Goal: Transaction & Acquisition: Purchase product/service

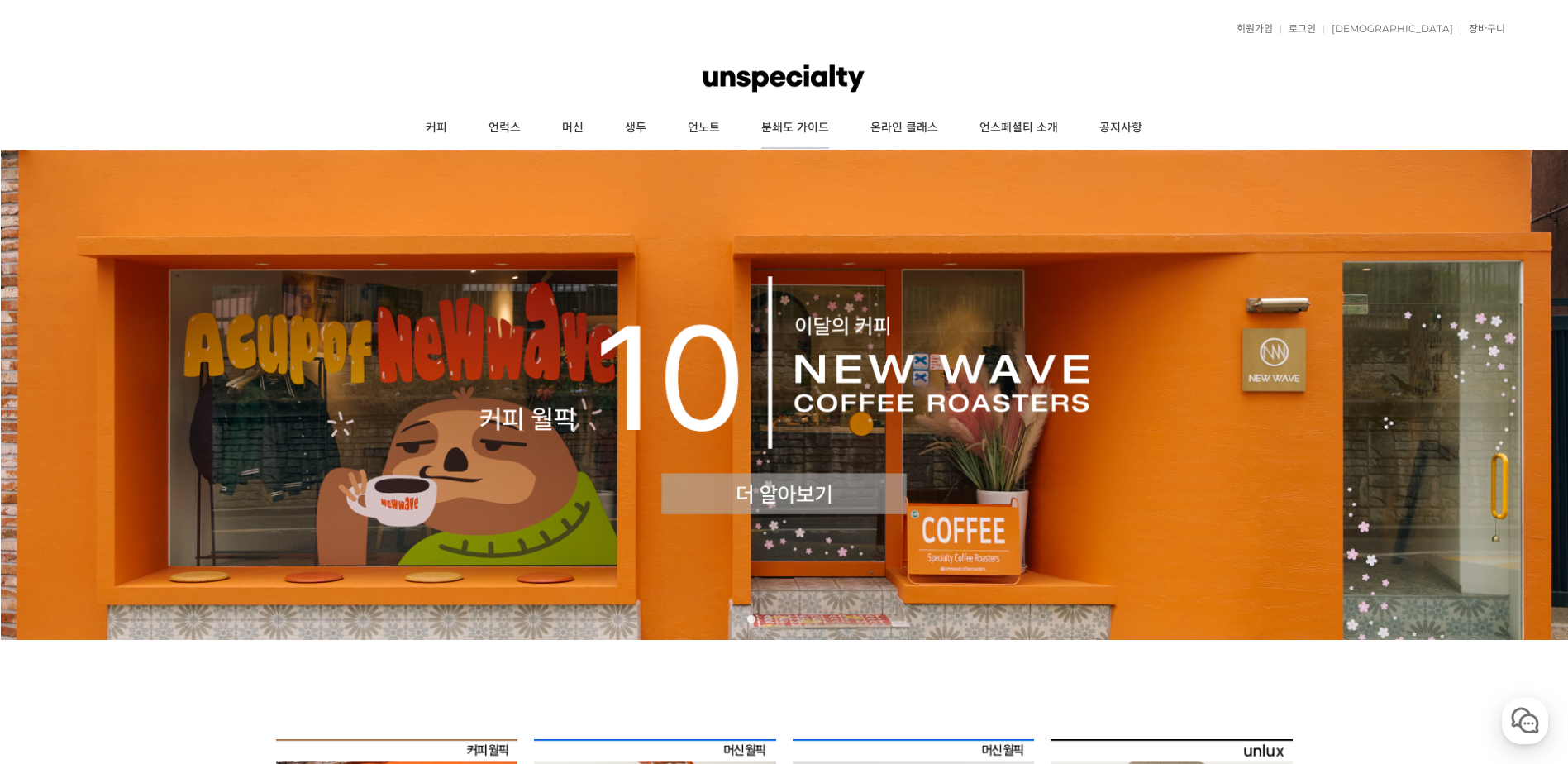
click at [789, 130] on link "분쇄도 가이드" at bounding box center [794, 127] width 109 height 41
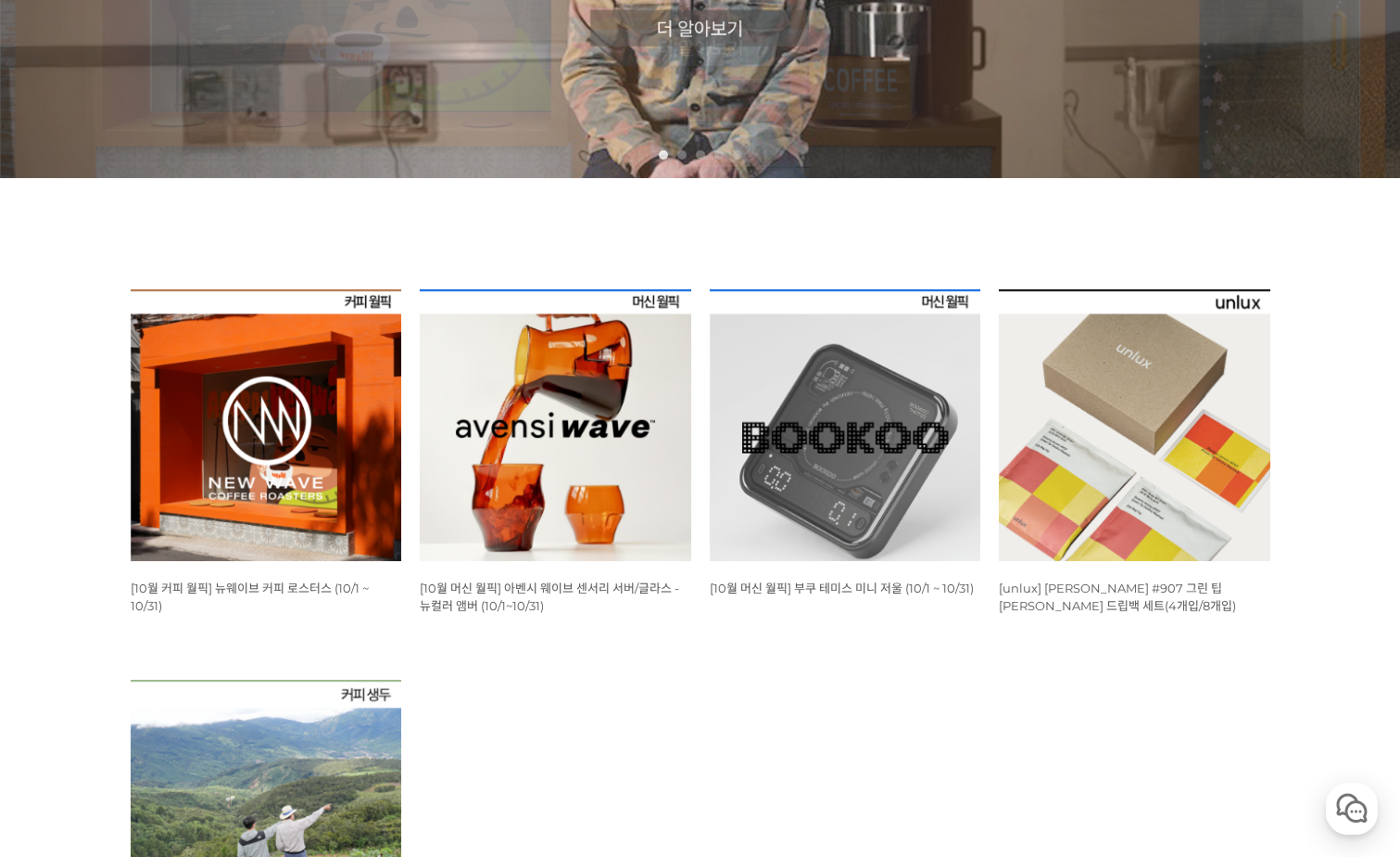
scroll to position [649, 0]
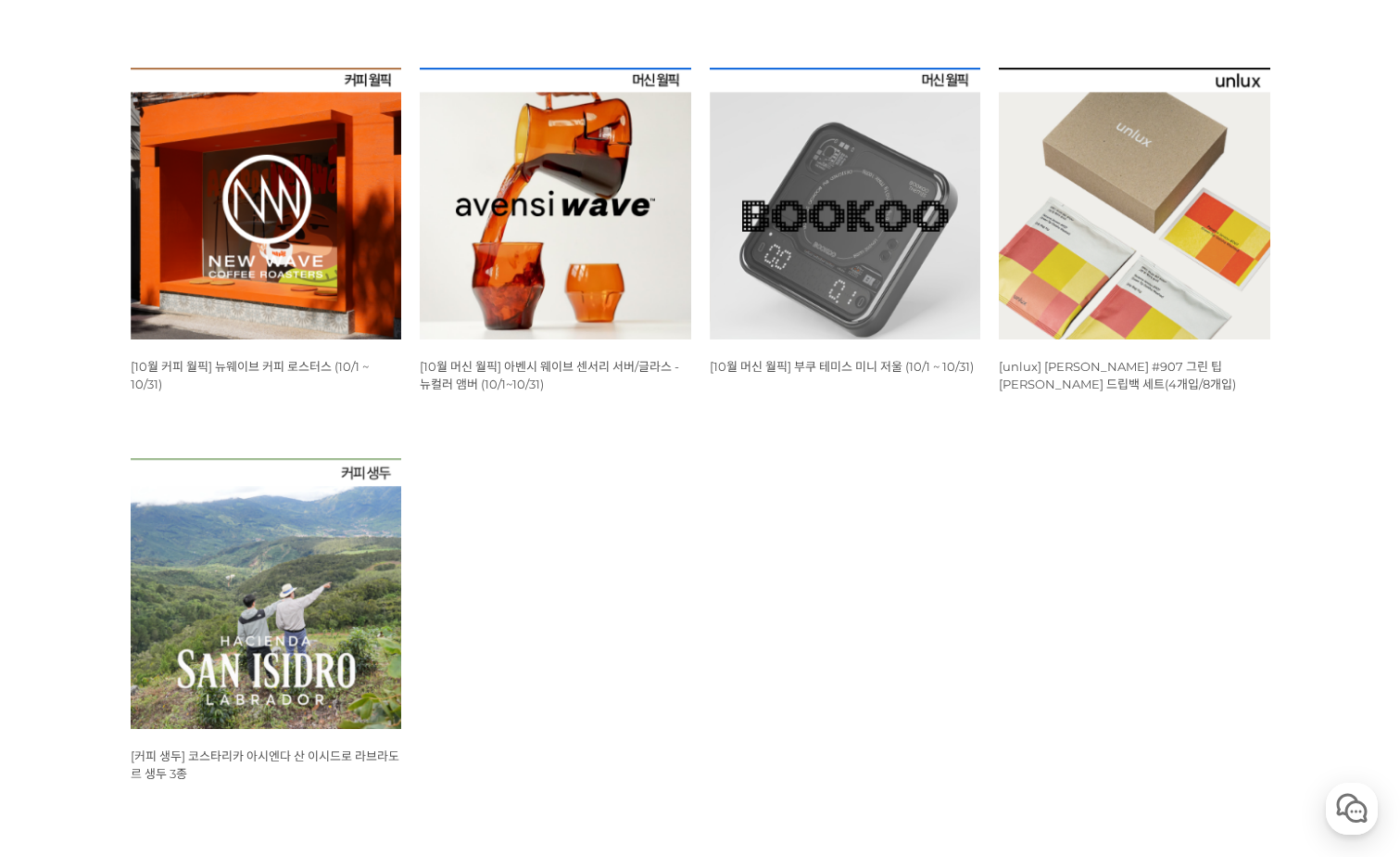
click at [780, 305] on img at bounding box center [846, 203] width 271 height 271
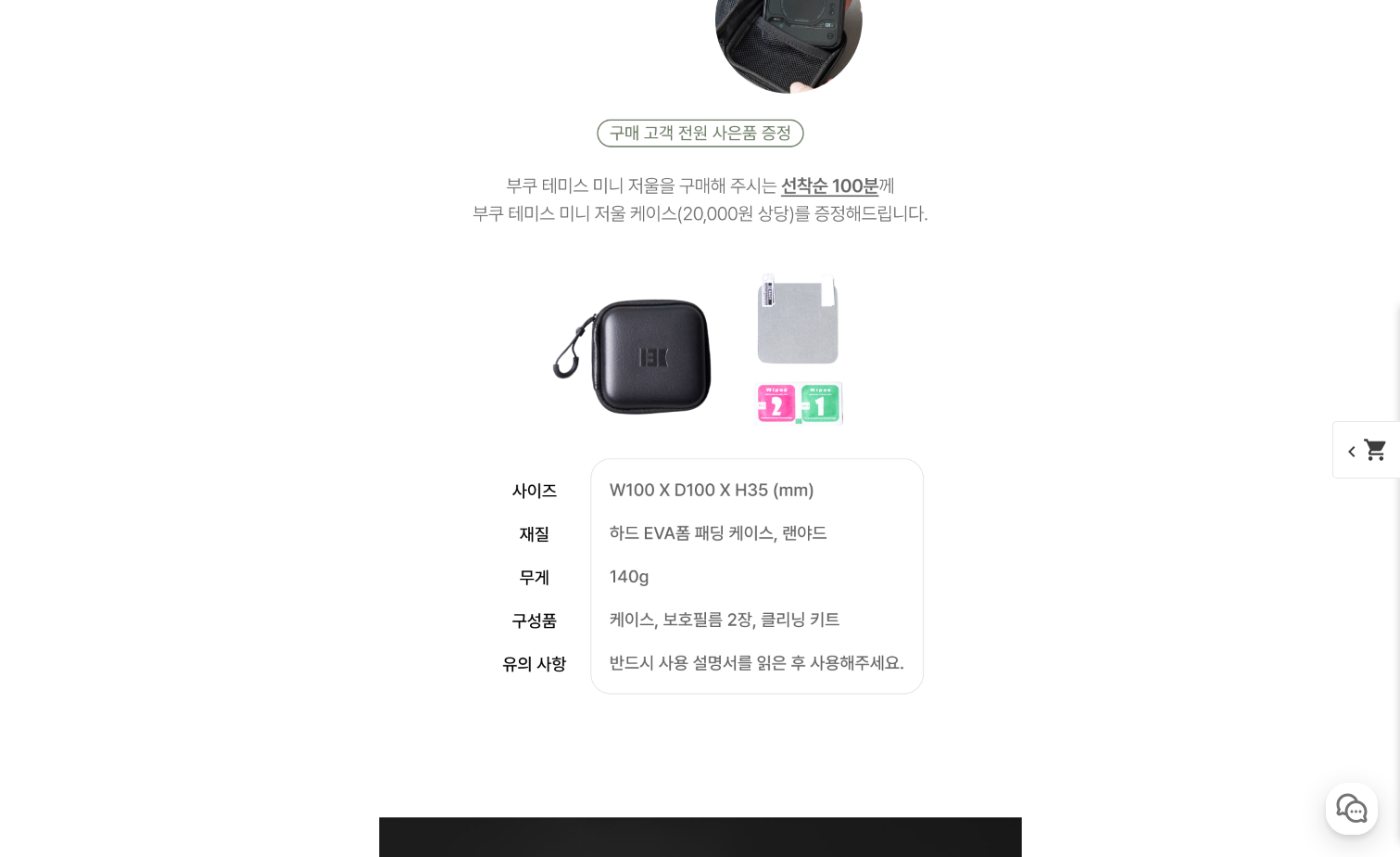
scroll to position [4079, 0]
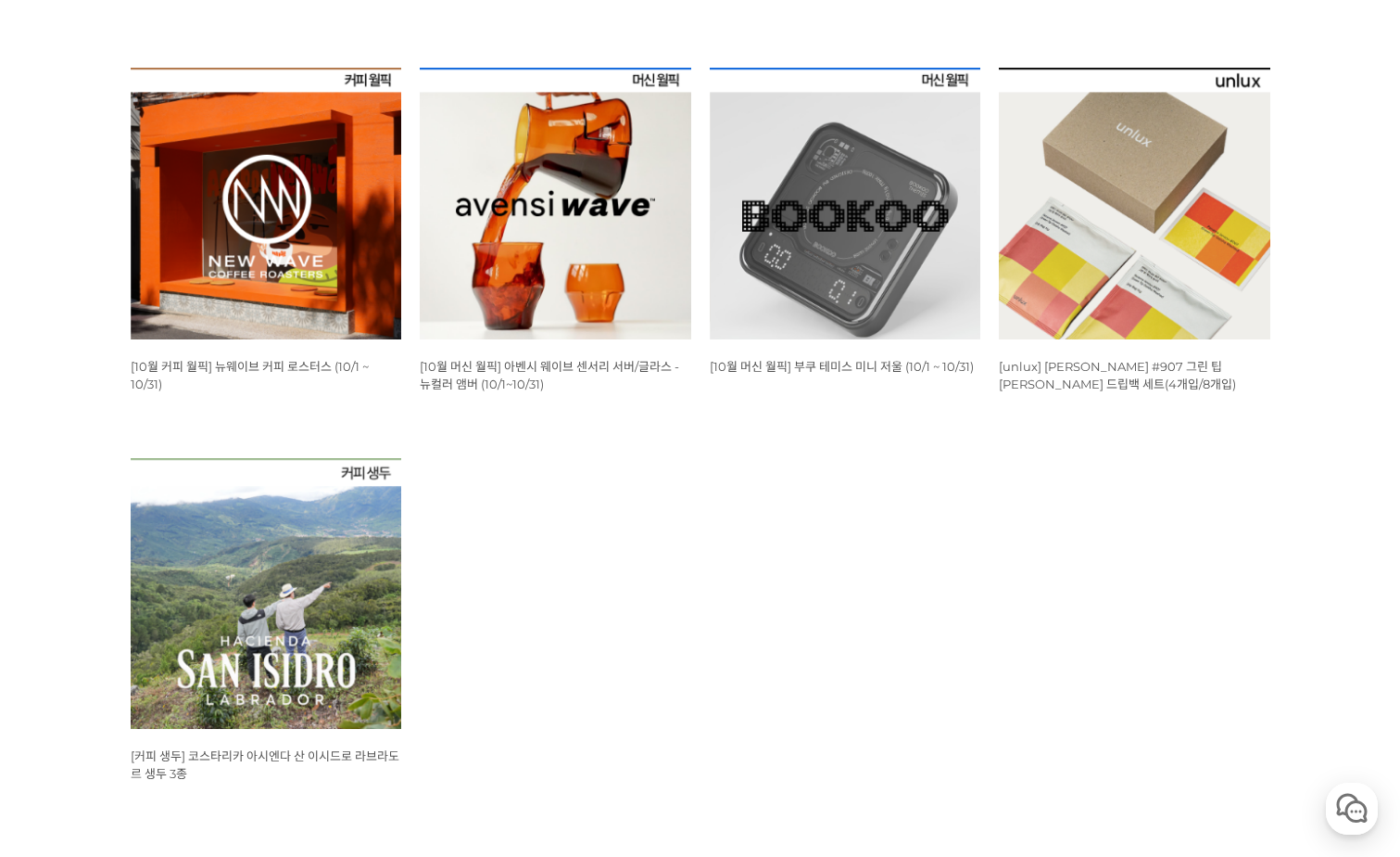
click at [251, 592] on img at bounding box center [266, 593] width 271 height 271
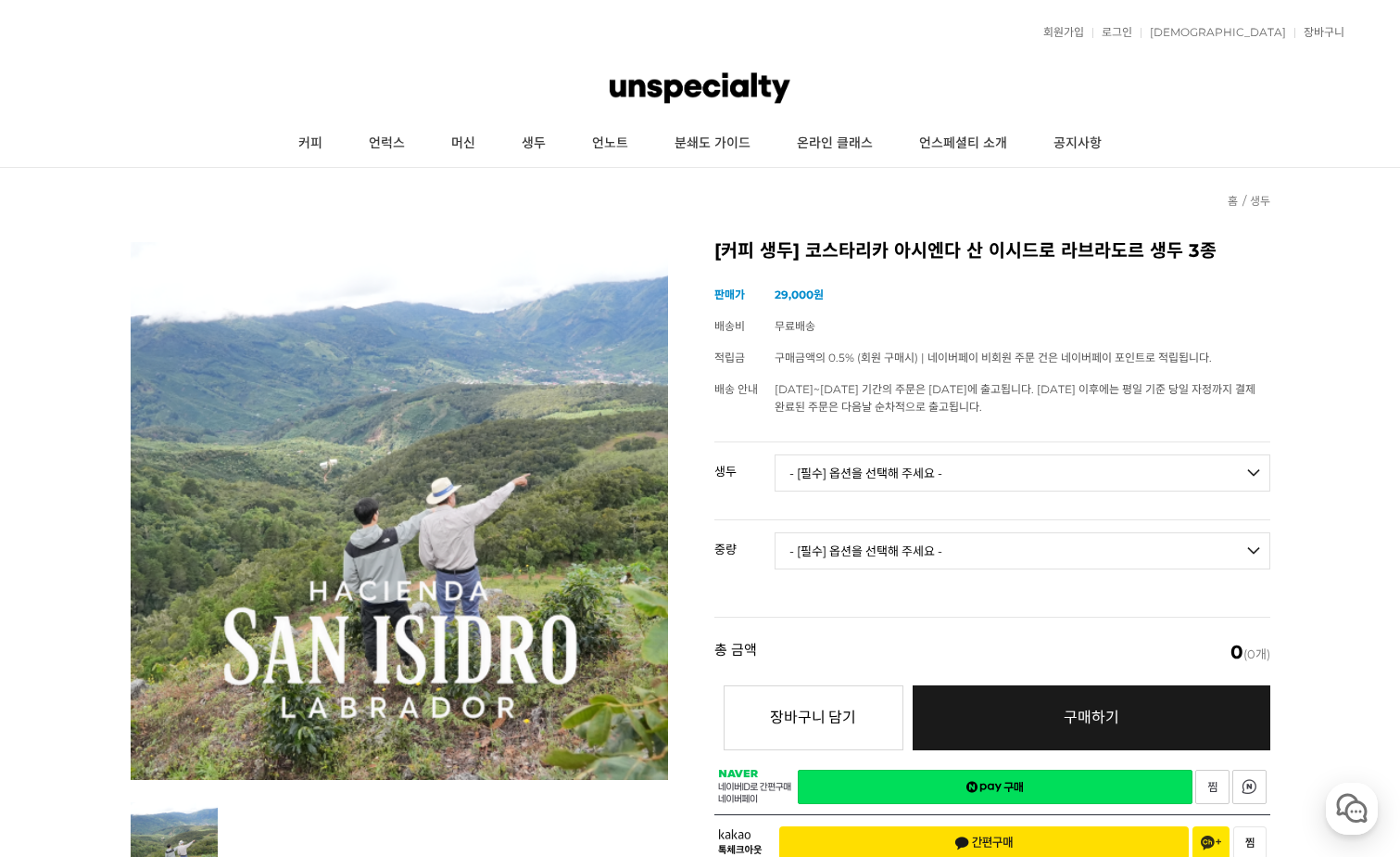
click at [787, 471] on select "- [필수] 옵션을 선택해 주세요 - ------------------- 코스타리카 아시엔다 산 이시드로 라브라도르 엘 세드로 게이샤 무산소 …" at bounding box center [1022, 472] width 496 height 37
select select "코스타리카 아시엔다 산 이시드로 라브라도르 엘 세드로 게이샤 무산소 내추럴"
click at [775, 454] on select "- [필수] 옵션을 선택해 주세요 - ------------------- 코스타리카 아시엔다 산 이시드로 라브라도르 엘 세드로 게이샤 무산소 …" at bounding box center [1022, 472] width 496 height 37
click at [880, 559] on select "- [필수] 옵션을 선택해 주세요 - ------------------- 500g 1kg" at bounding box center [1022, 551] width 496 height 37
select select "500g"
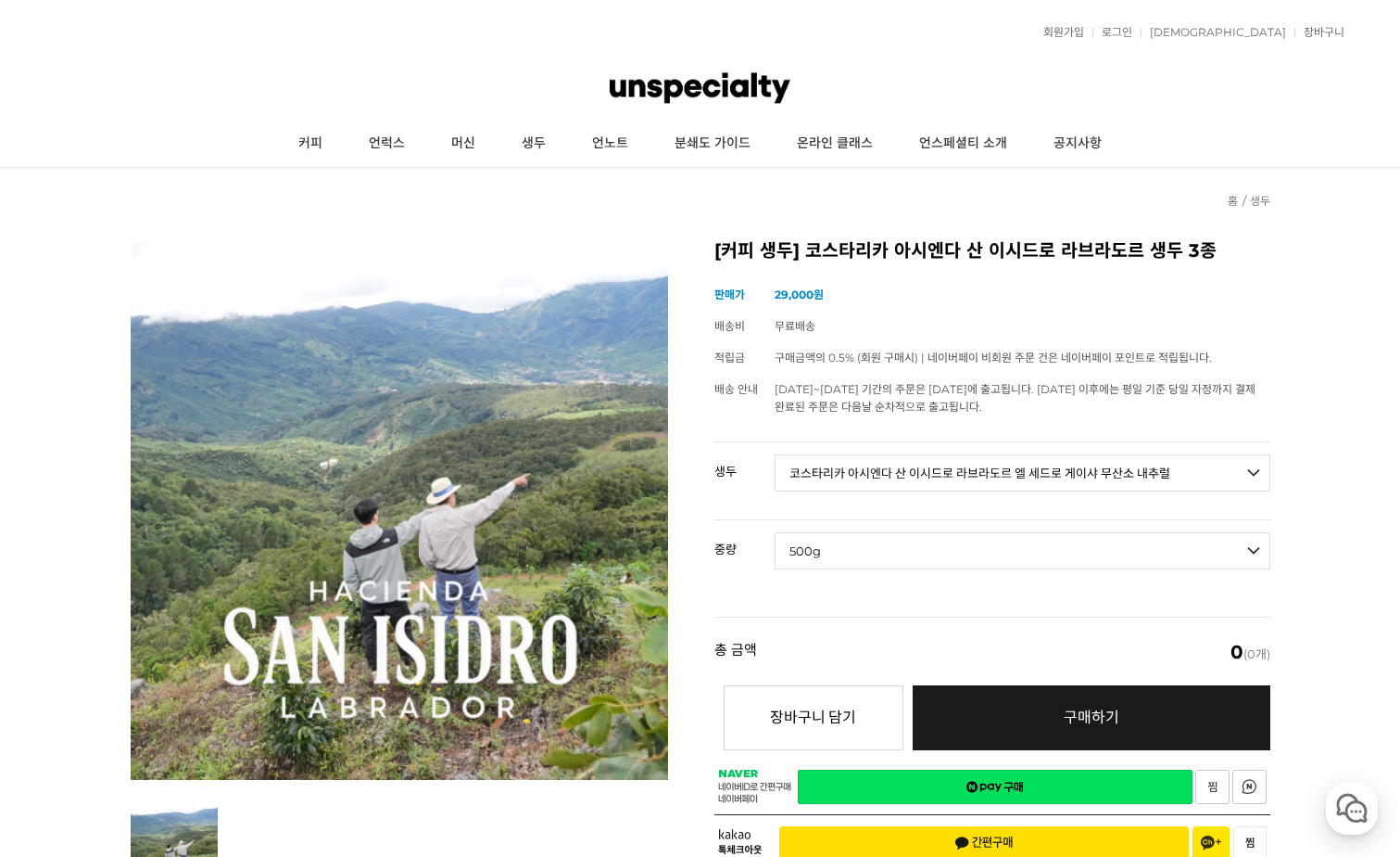
click at [775, 532] on select "- [필수] 옵션을 선택해 주세요 - ------------------- 500g 1kg" at bounding box center [1022, 551] width 496 height 37
select select "*"
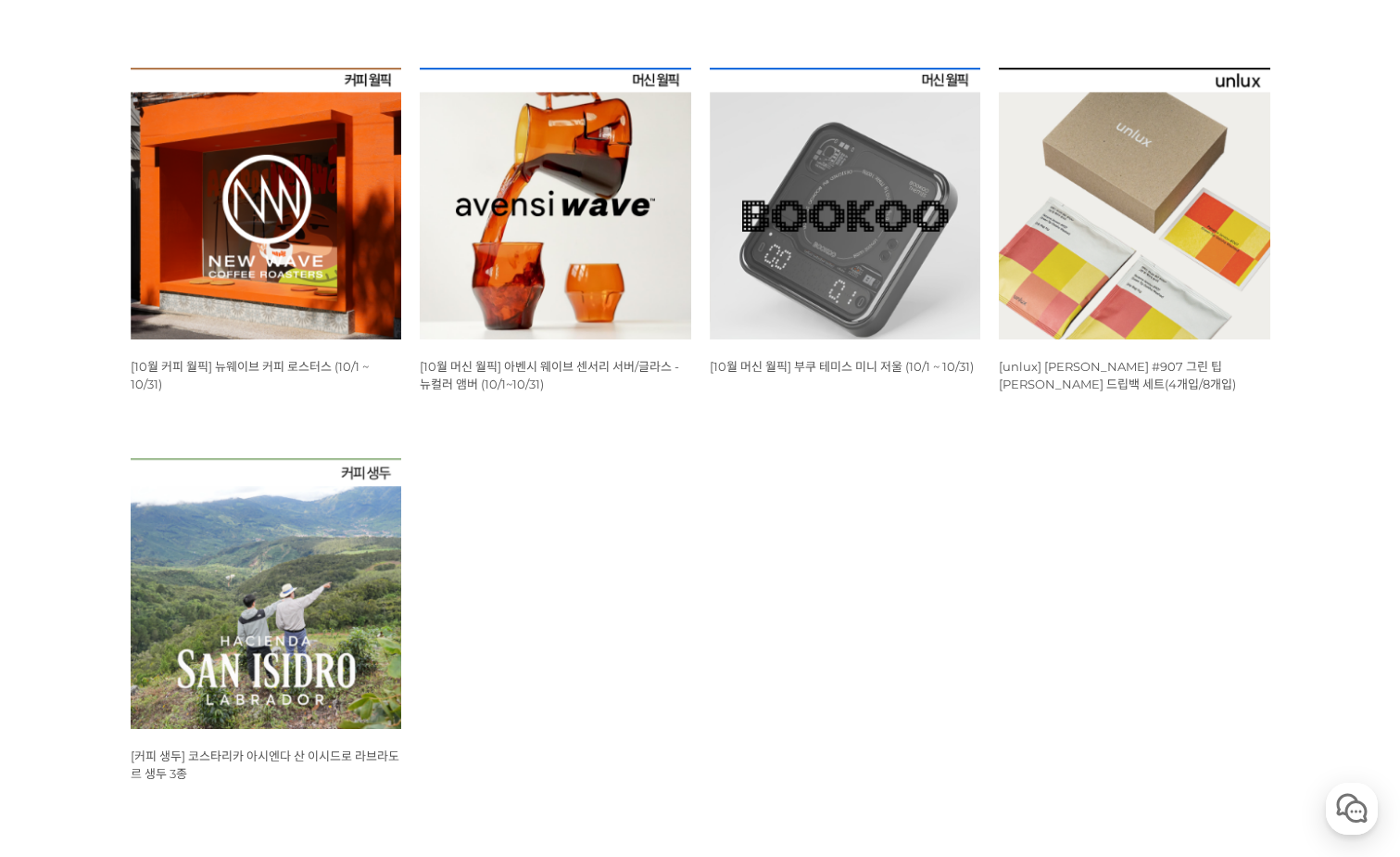
click at [323, 297] on img at bounding box center [266, 203] width 271 height 271
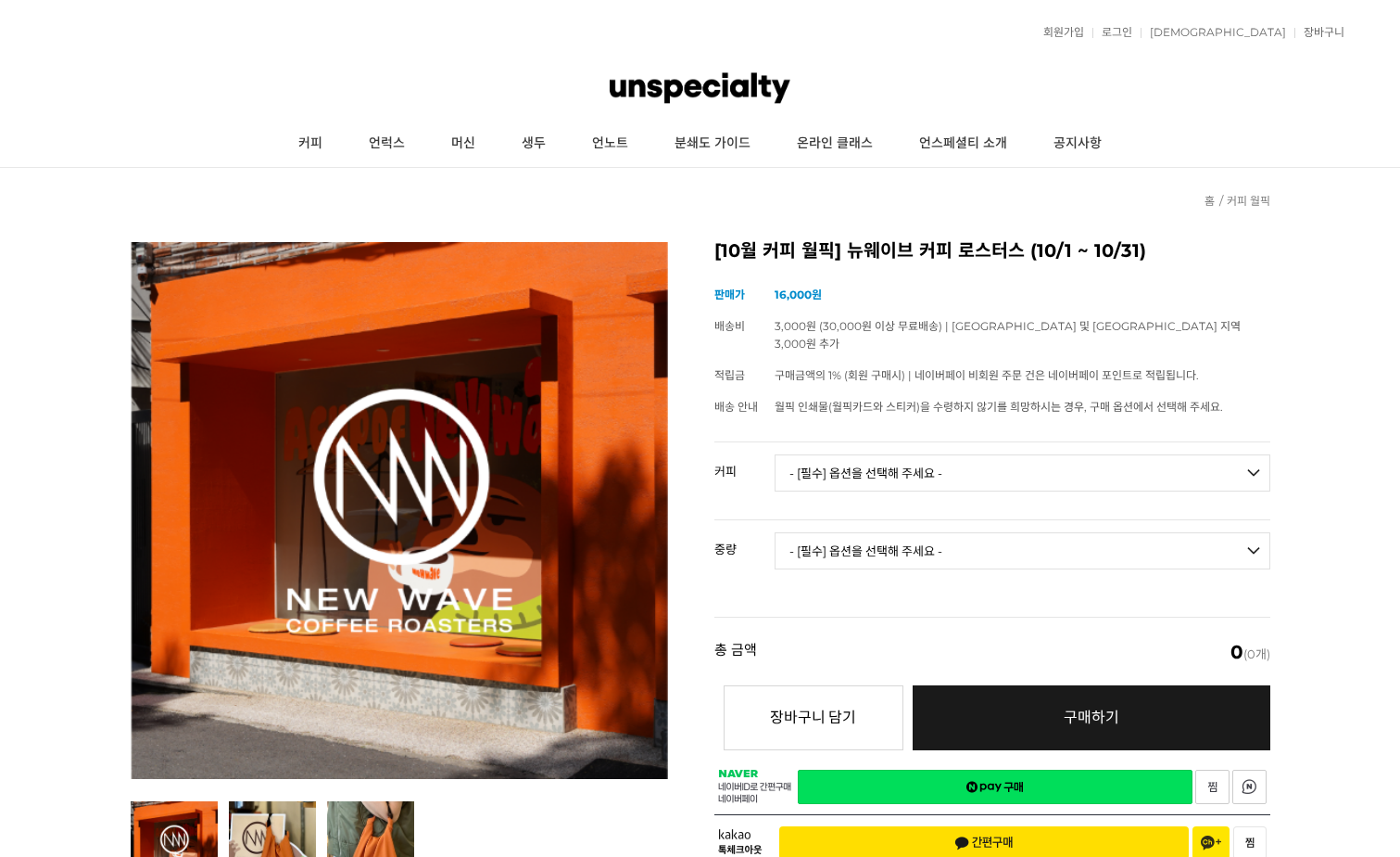
click at [884, 456] on select "- [필수] 옵션을 선택해 주세요 - ------------------- 언스페셜티 분쇄도 가이드 종이 받기 (주문 1건당 최대 1개 제공) …" at bounding box center [1022, 472] width 496 height 37
click at [884, 455] on select "- [필수] 옵션을 선택해 주세요 - ------------------- 언스페셜티 분쇄도 가이드 종이 받기 (주문 1건당 최대 1개 제공) …" at bounding box center [1022, 472] width 496 height 37
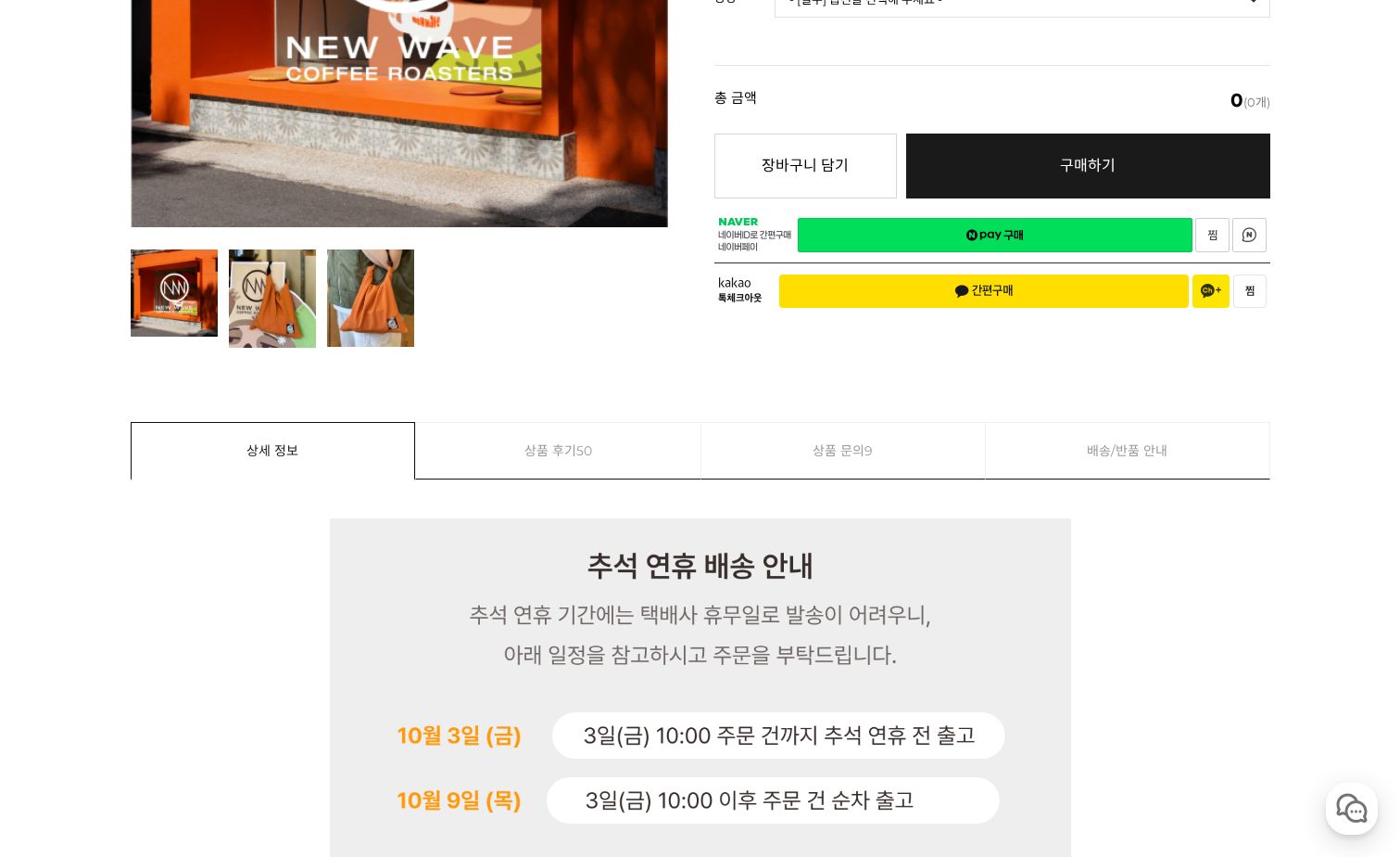
scroll to position [278, 0]
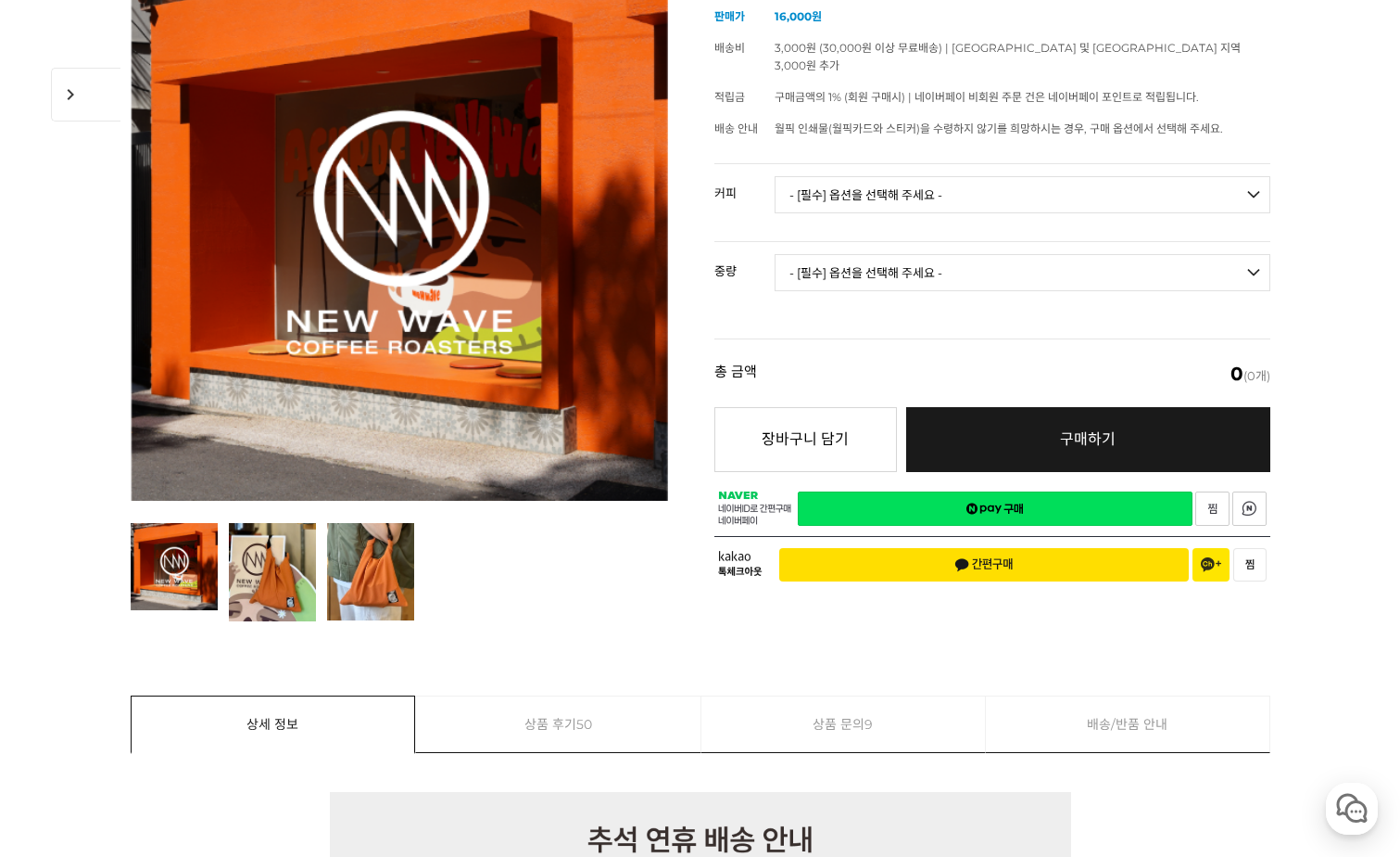
click at [848, 185] on select "- [필수] 옵션을 선택해 주세요 - ------------------- 언스페셜티 분쇄도 가이드 종이 받기 (주문 1건당 최대 1개 제공) …" at bounding box center [1022, 194] width 496 height 37
select select "써드 웨이브 : 레어 (하우스 블렌드)"
click at [775, 176] on select "- [필수] 옵션을 선택해 주세요 - ------------------- 언스페셜티 분쇄도 가이드 종이 받기 (주문 1건당 최대 1개 제공) …" at bounding box center [1022, 194] width 496 height 37
click at [902, 265] on select "- [필수] 옵션을 선택해 주세요 - ------------------- 200g 500g 1kg" at bounding box center [1022, 272] width 496 height 37
select select "200g"
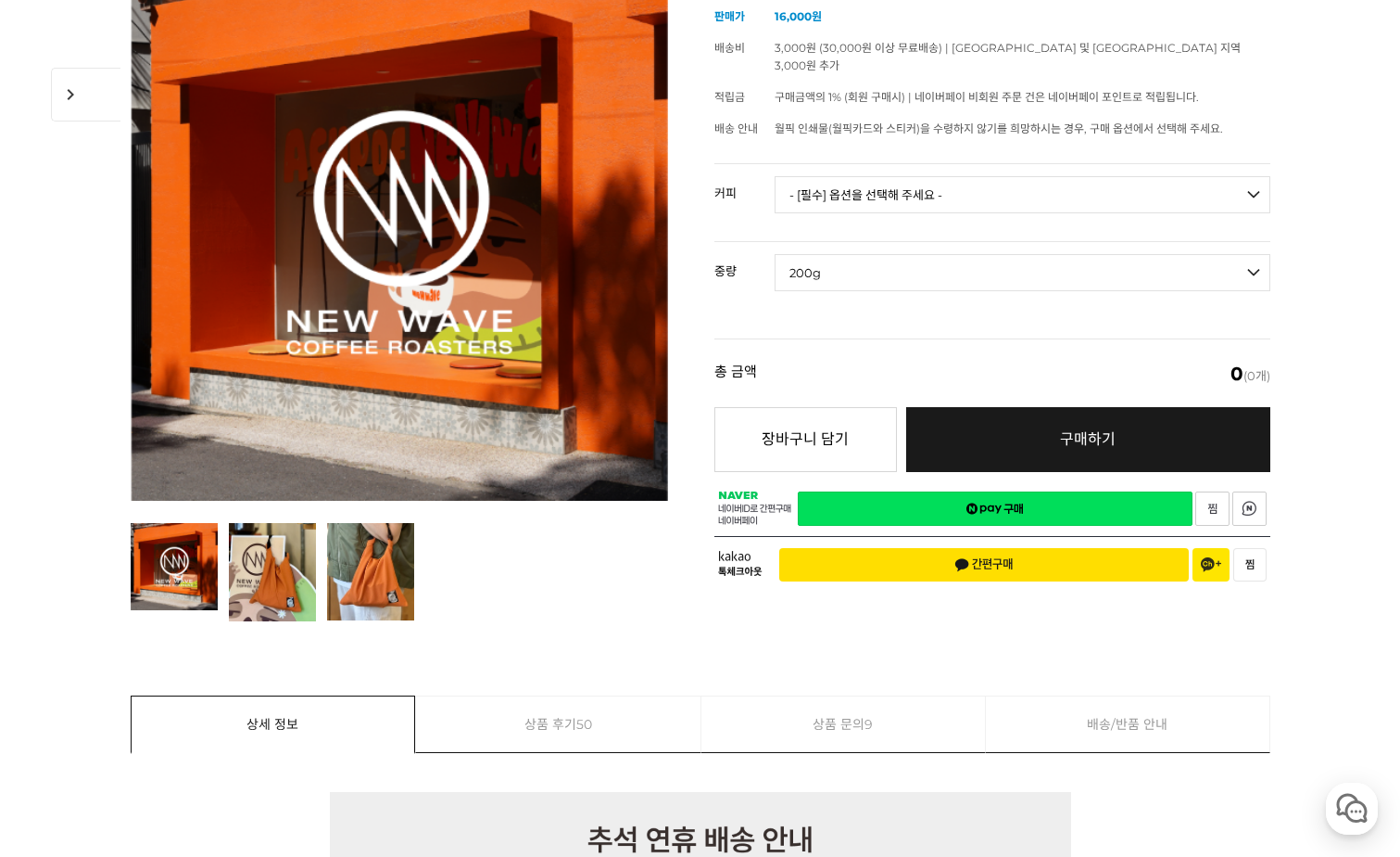
click at [775, 254] on select "- [필수] 옵션을 선택해 주세요 - ------------------- 200g 500g 1kg" at bounding box center [1022, 272] width 496 height 37
select select "*"
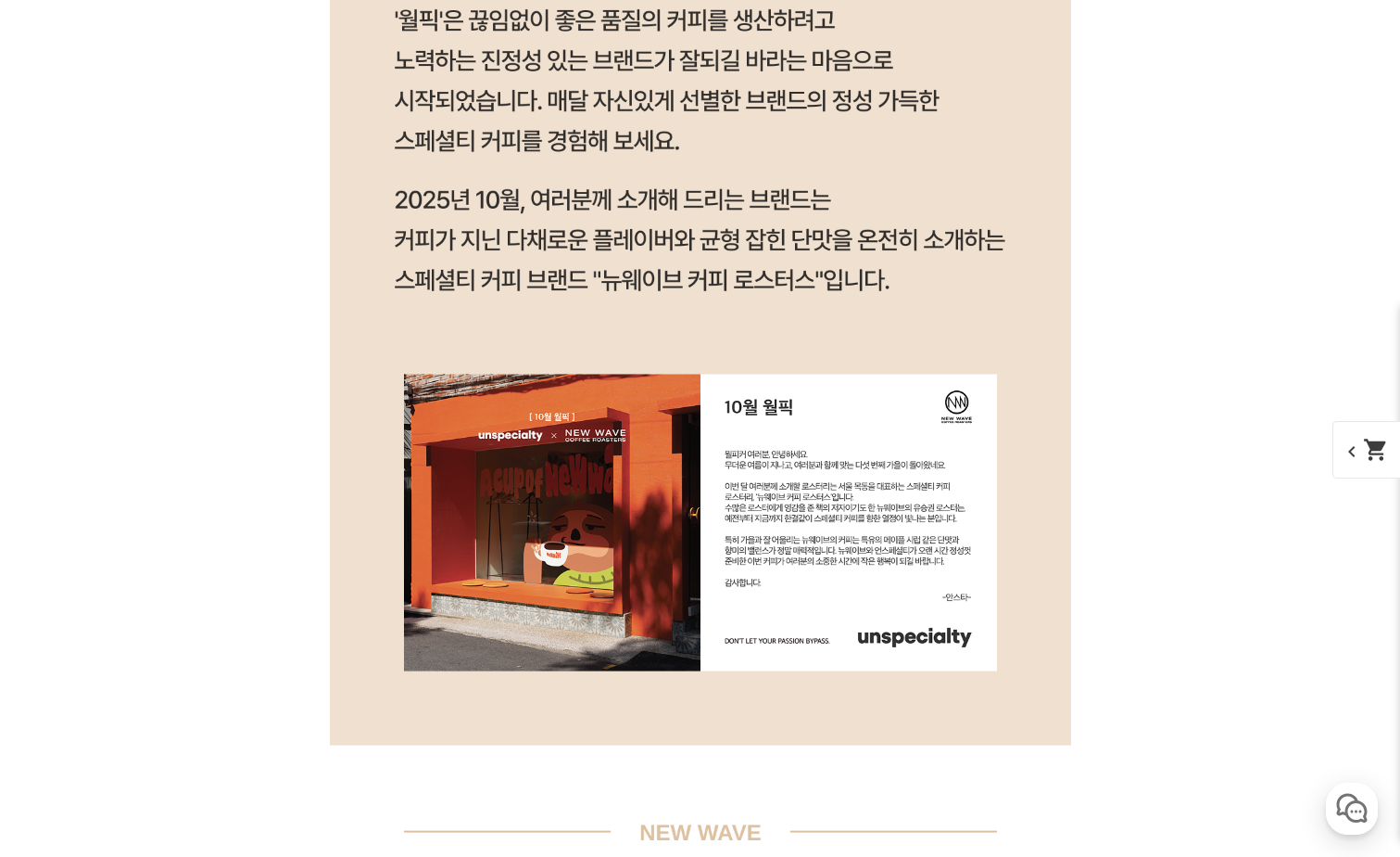
scroll to position [1986, 0]
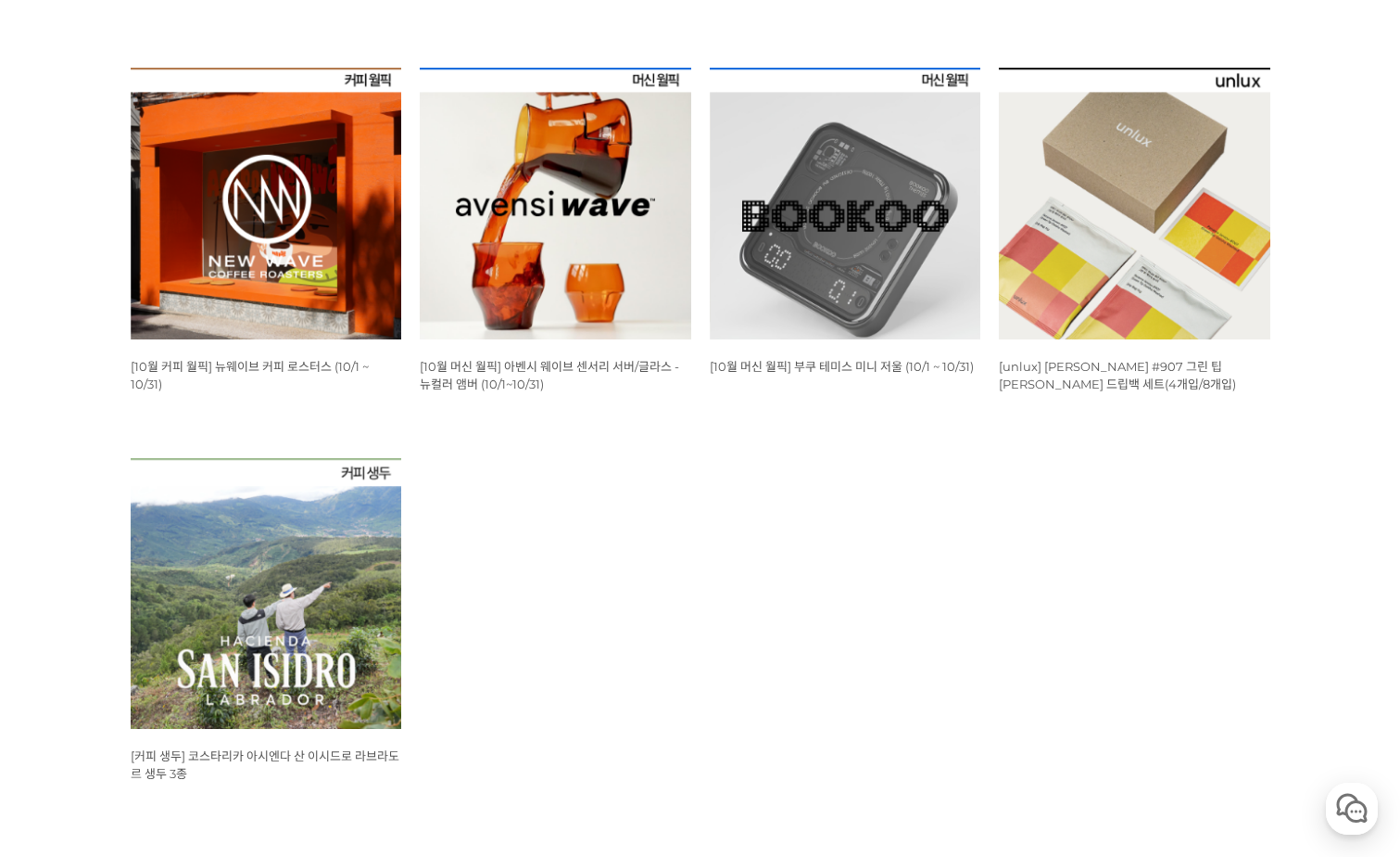
click at [601, 143] on img at bounding box center [555, 203] width 271 height 271
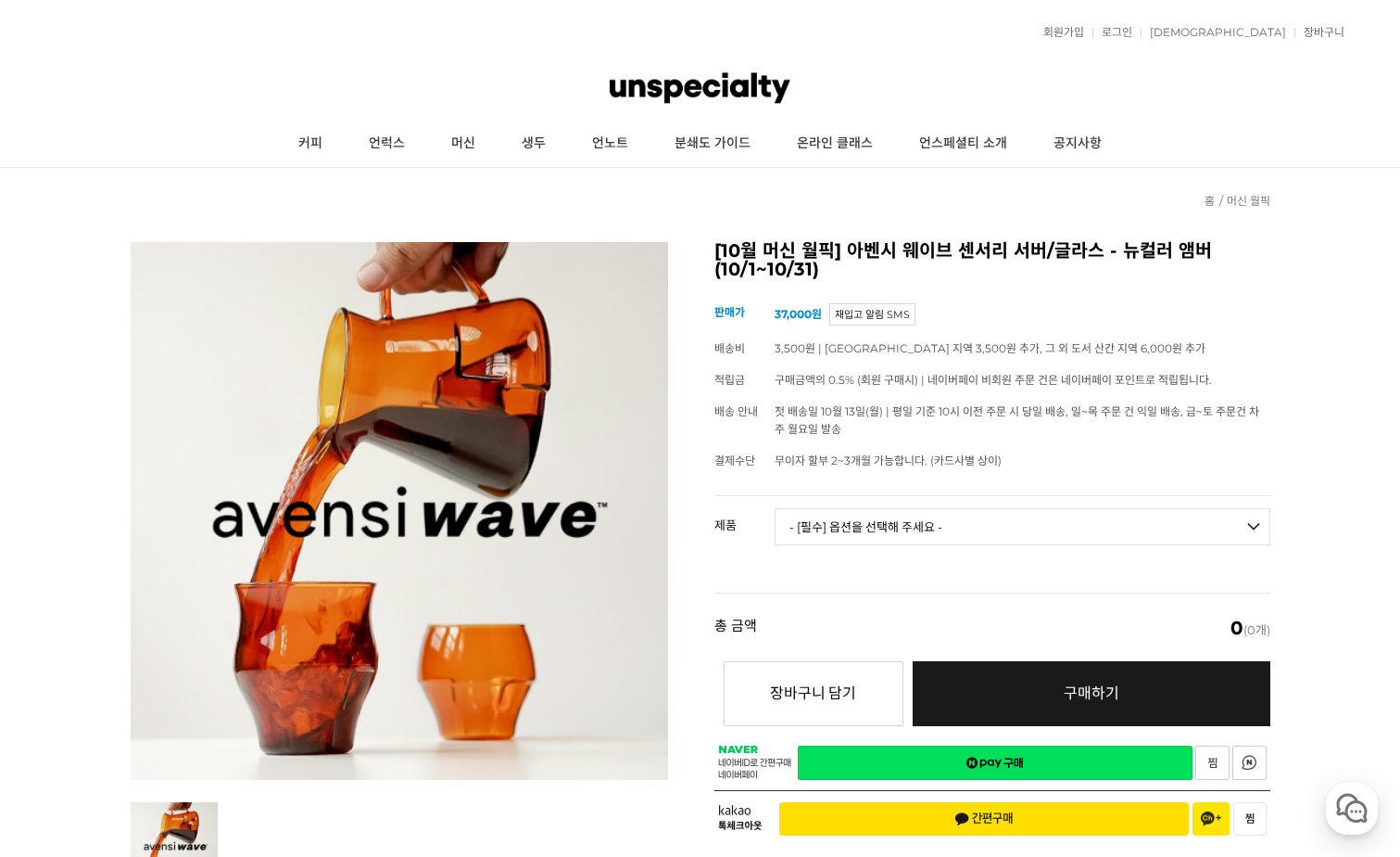
drag, startPoint x: 0, startPoint y: 0, endPoint x: 1164, endPoint y: 318, distance: 1206.7
click at [1176, 318] on td "37,000원" at bounding box center [1022, 314] width 496 height 36
click at [877, 508] on select "- [필수] 옵션을 선택해 주세요 - ------------------- 웨이브 앰버 3종 세트 사이클론 센서리 서버 앰버 [품절] 알토 글라…" at bounding box center [1022, 526] width 496 height 37
click at [893, 486] on div "[10월 머신 월픽] 아벤시 웨이브 센서리 서버/글라스 - 뉴컬러 앰버 (10/1~10/31) (해외배송 가능 상품) 기본 정보 상품명 [10…" at bounding box center [992, 545] width 556 height 606
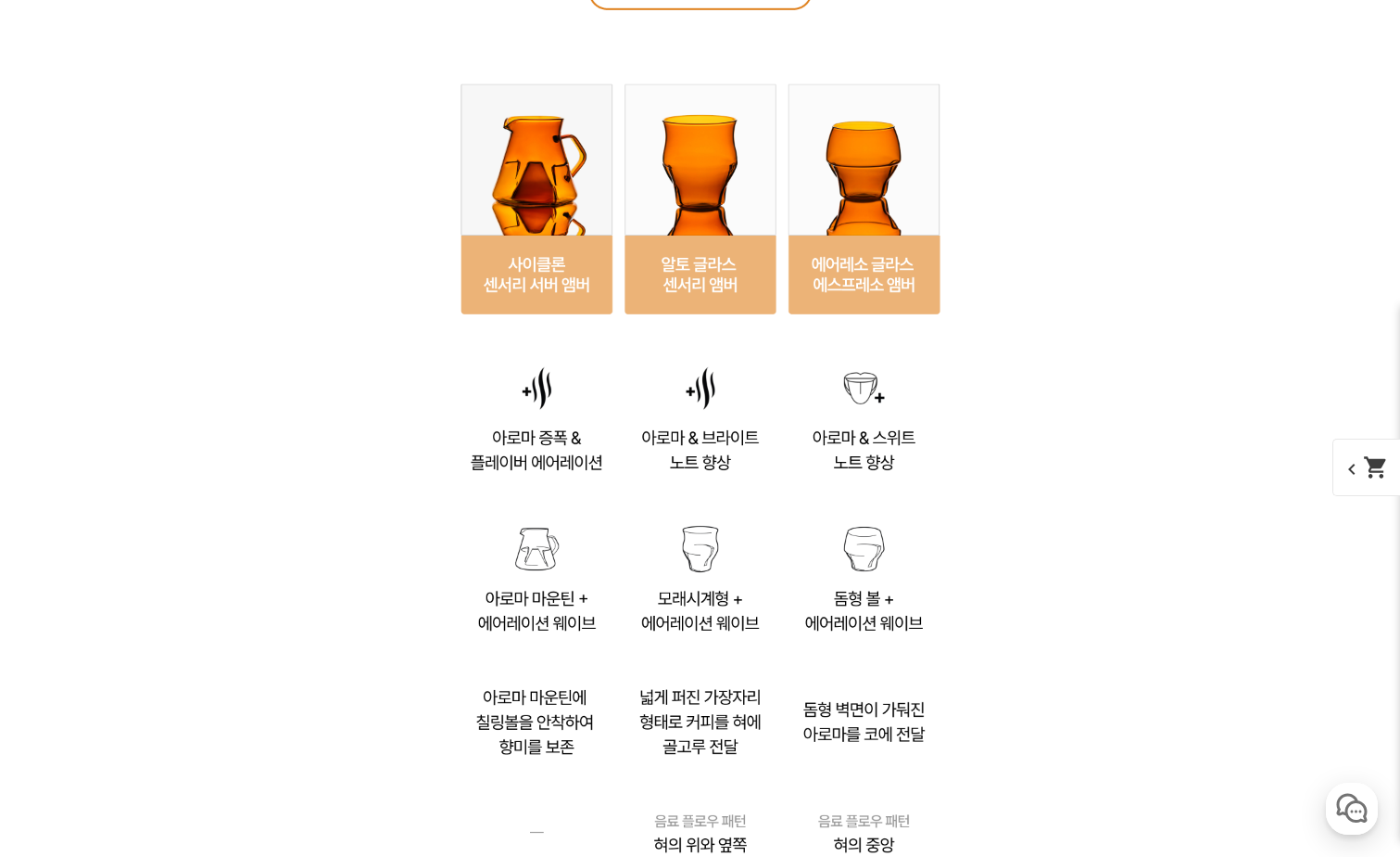
scroll to position [12712, 0]
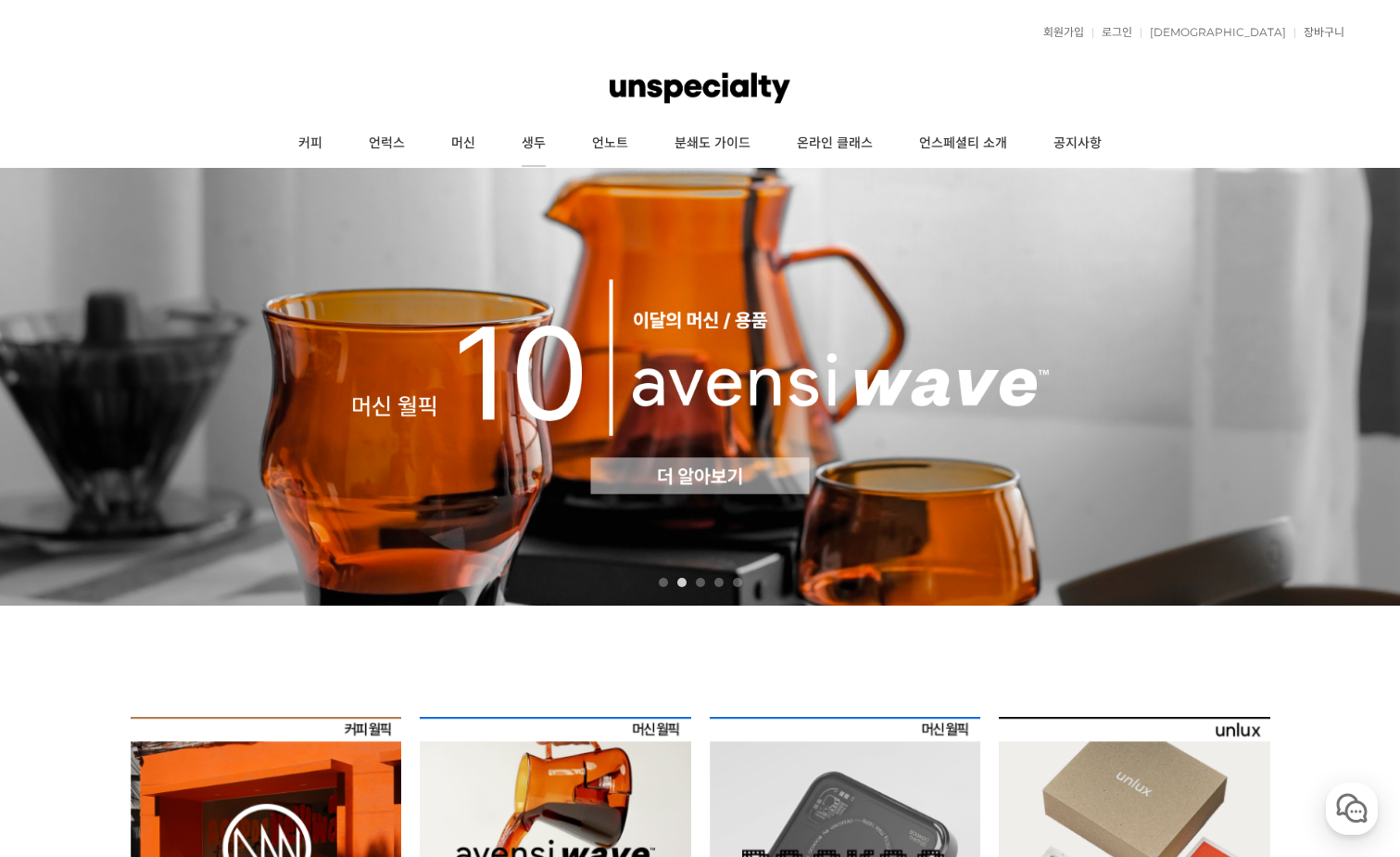
click at [538, 146] on link "생두" at bounding box center [534, 143] width 70 height 46
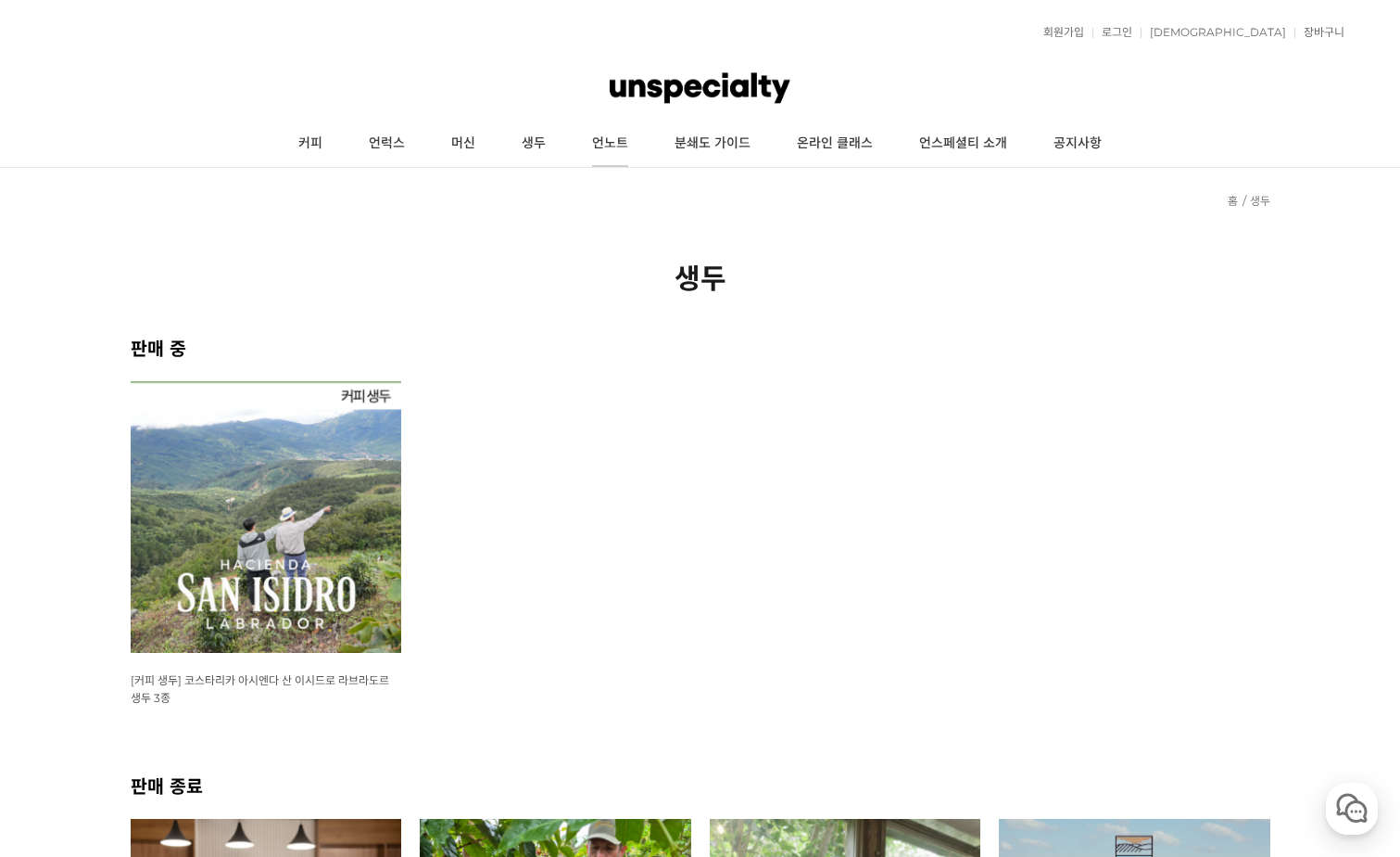
click at [625, 149] on link "언노트" at bounding box center [610, 143] width 83 height 46
